Goal: Find specific page/section: Find specific page/section

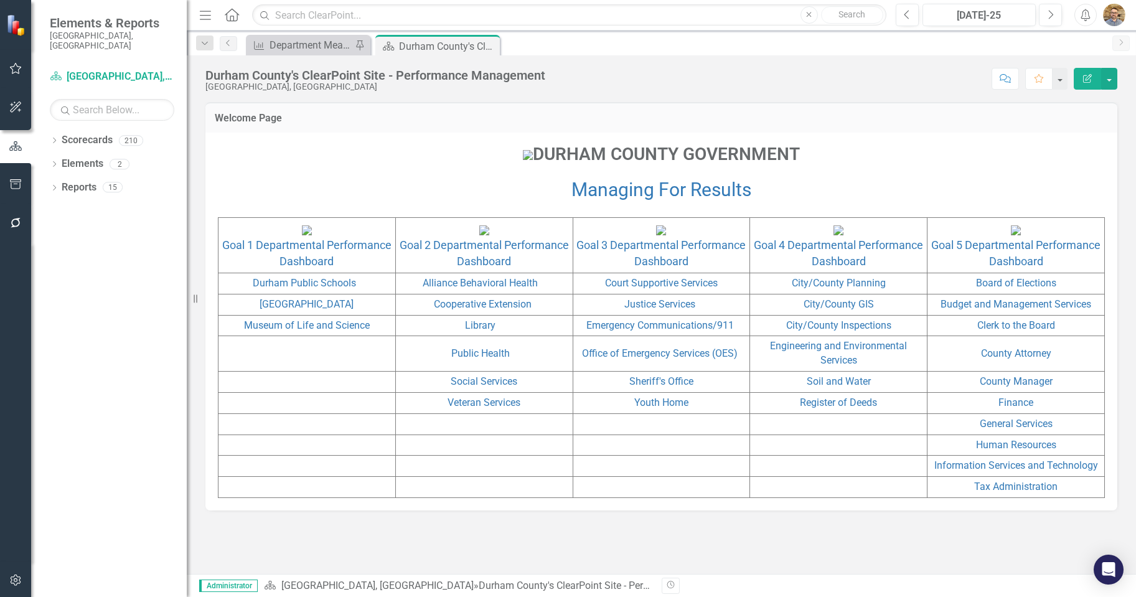
scroll to position [57, 0]
click at [509, 372] on td "Public Health" at bounding box center [483, 353] width 177 height 35
click at [499, 359] on link "Public Health" at bounding box center [480, 353] width 59 height 12
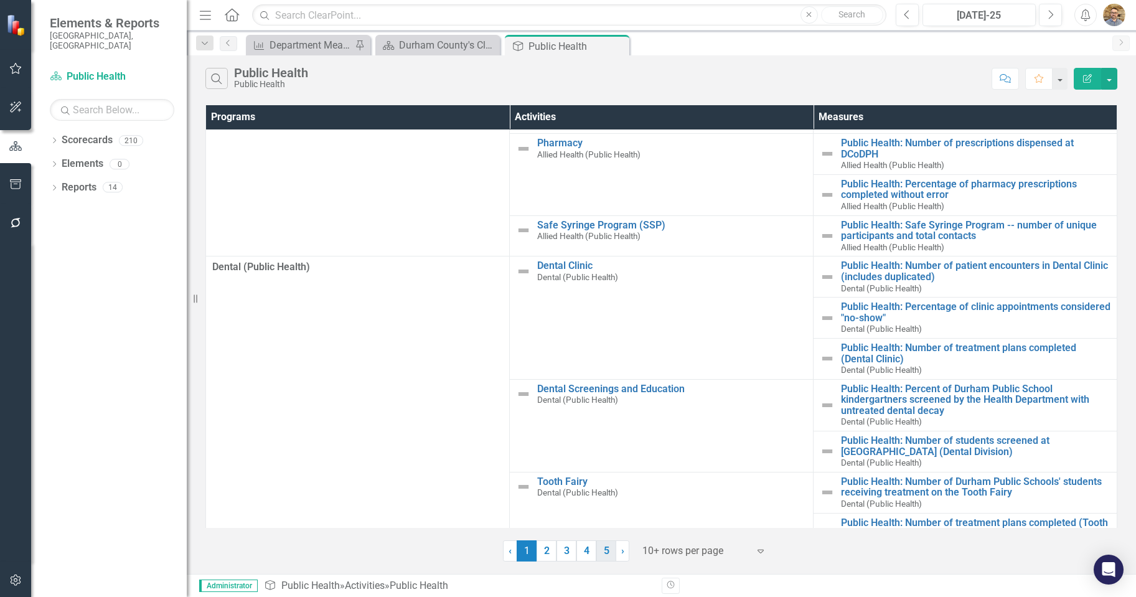
scroll to position [115, 0]
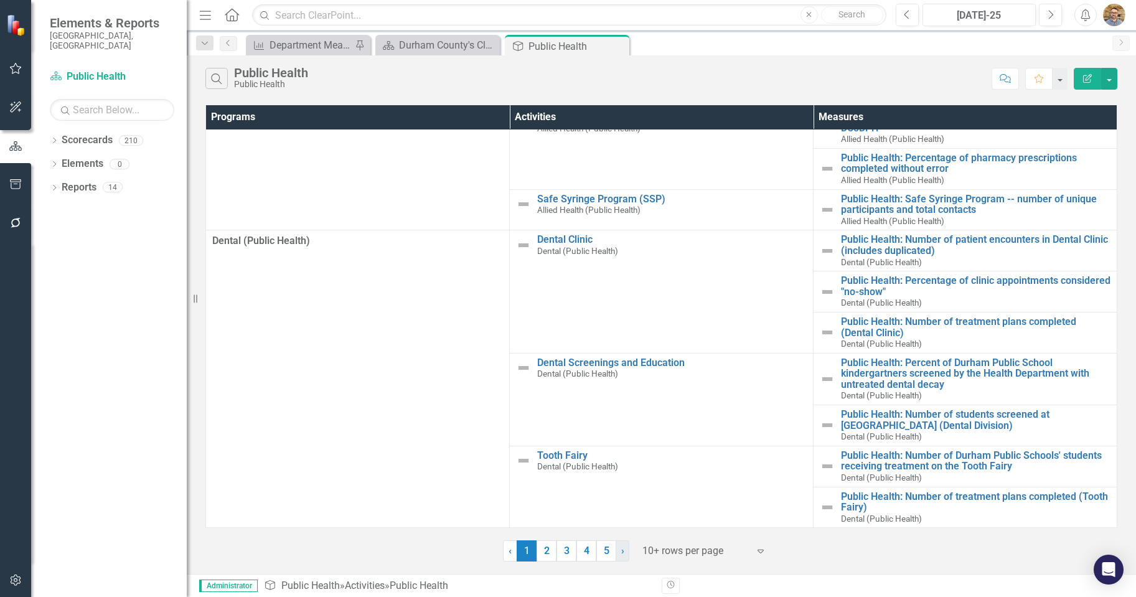
click at [624, 556] on link "› Next" at bounding box center [623, 550] width 14 height 21
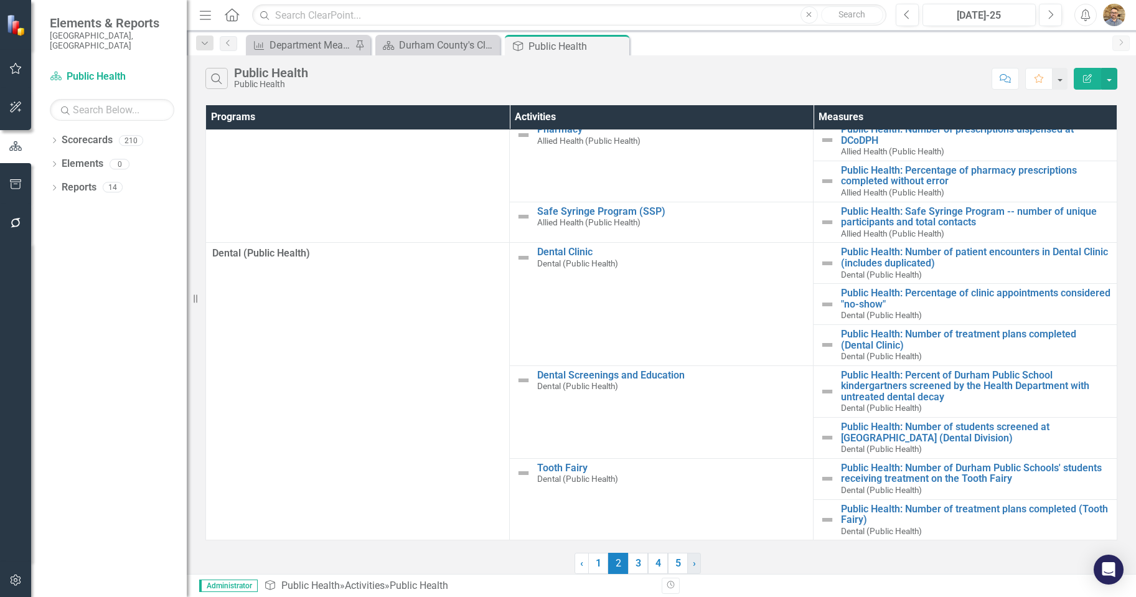
scroll to position [0, 0]
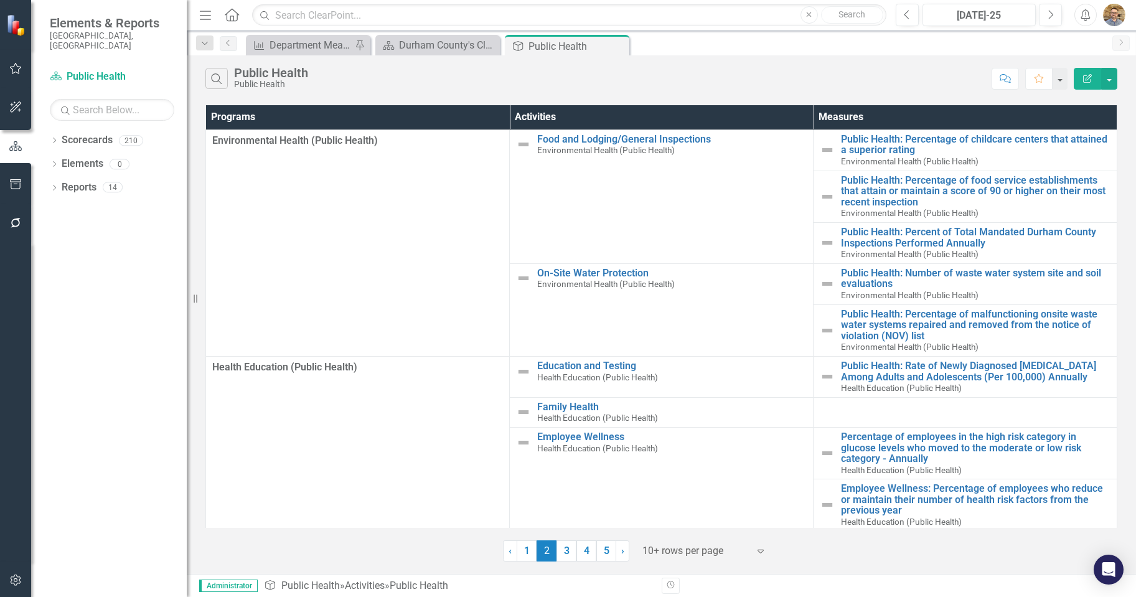
click at [759, 551] on icon at bounding box center [760, 552] width 6 height 4
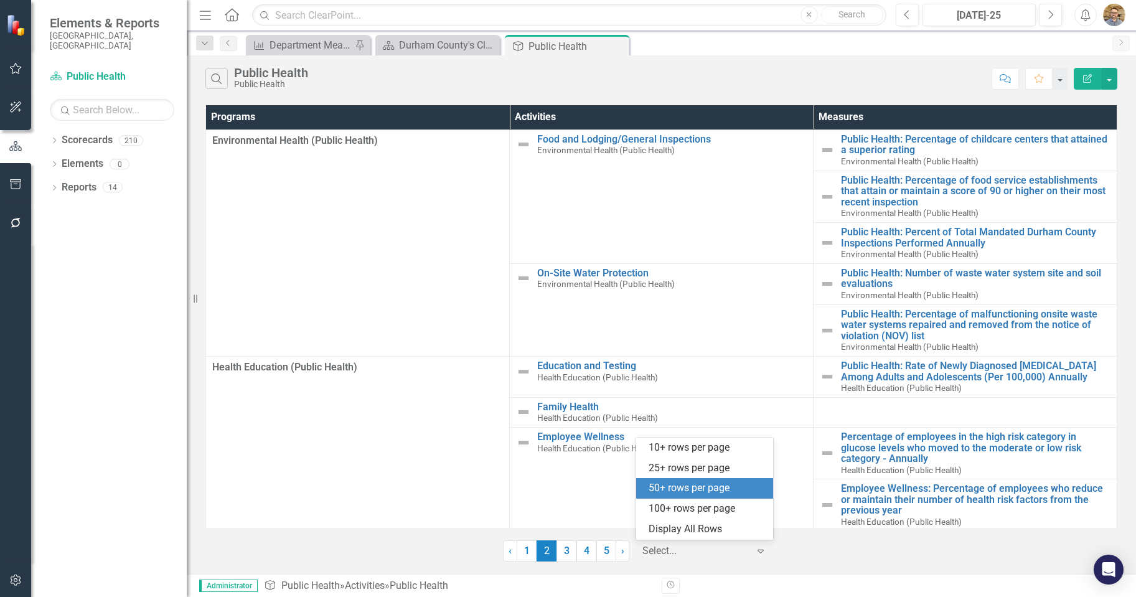
click at [730, 485] on div "50+ rows per page" at bounding box center [706, 488] width 117 height 14
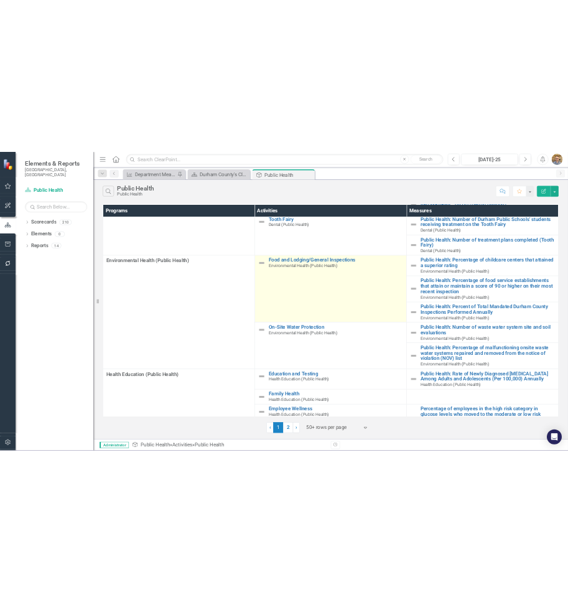
scroll to position [373, 0]
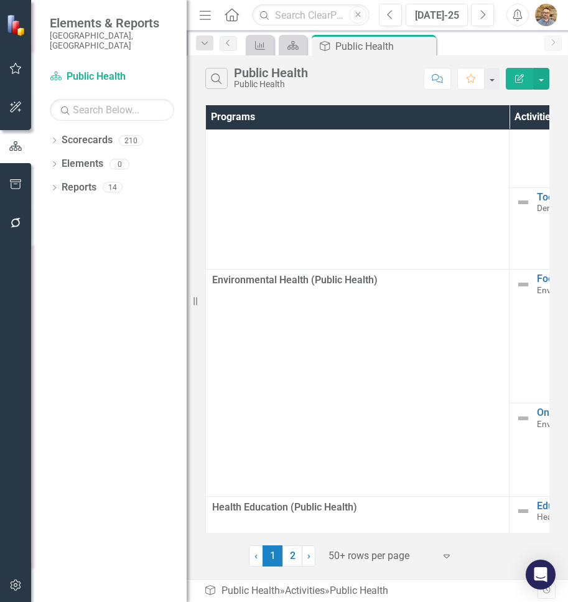
click at [205, 22] on button "Menu" at bounding box center [205, 14] width 16 height 21
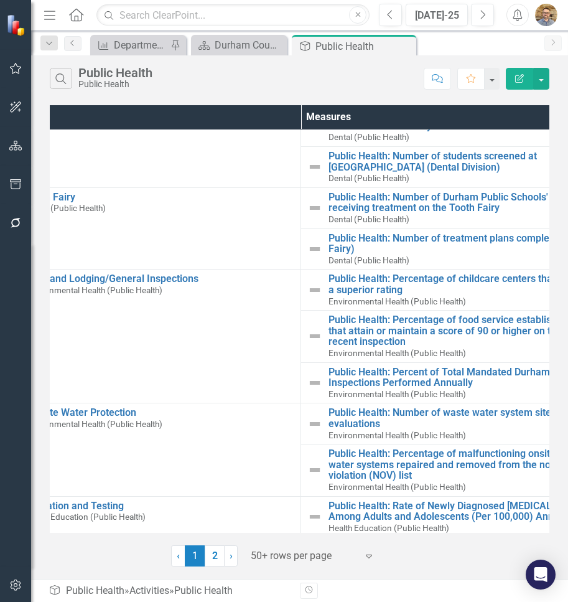
scroll to position [373, 421]
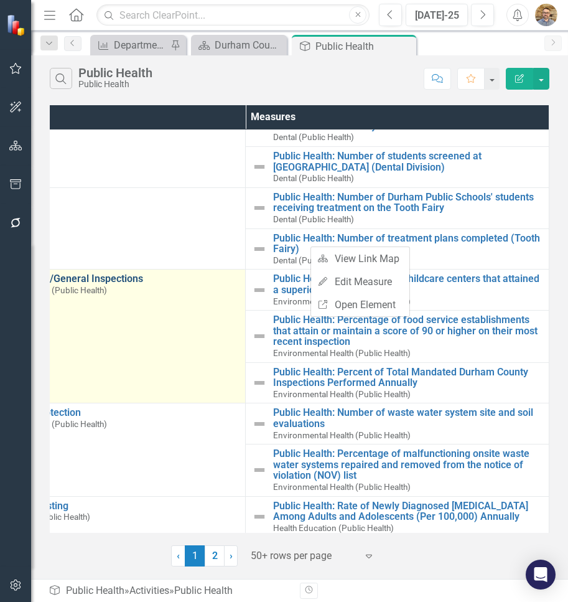
click at [80, 278] on link "Food and Lodging/General Inspections" at bounding box center [104, 278] width 269 height 11
